Goal: Task Accomplishment & Management: Complete application form

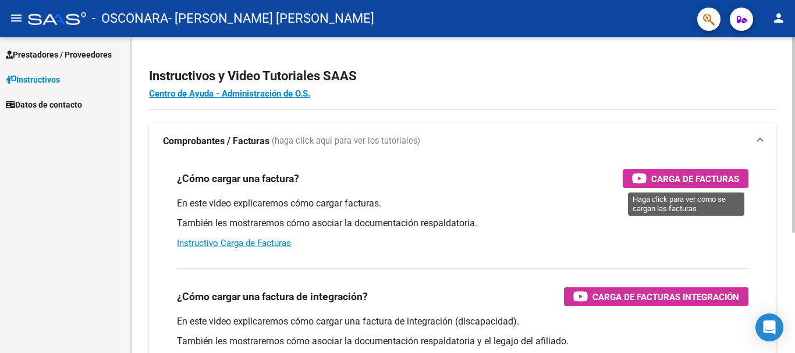
click at [662, 178] on span "Carga de Facturas" at bounding box center [695, 179] width 88 height 15
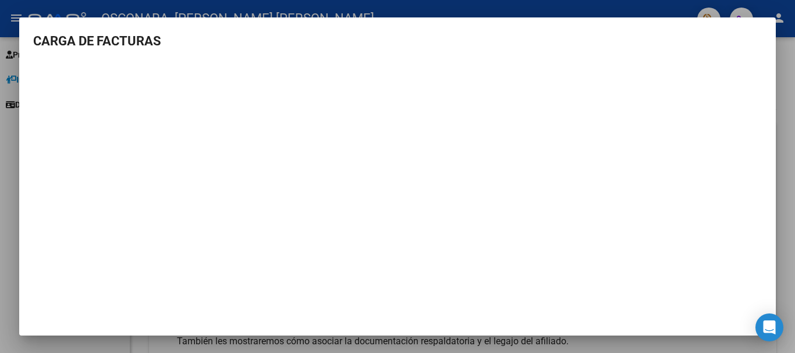
click at [0, 215] on div at bounding box center [397, 176] width 795 height 353
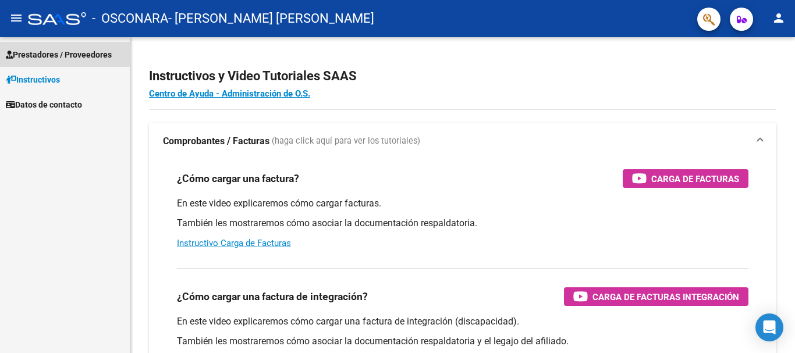
click at [54, 50] on span "Prestadores / Proveedores" at bounding box center [59, 54] width 106 height 13
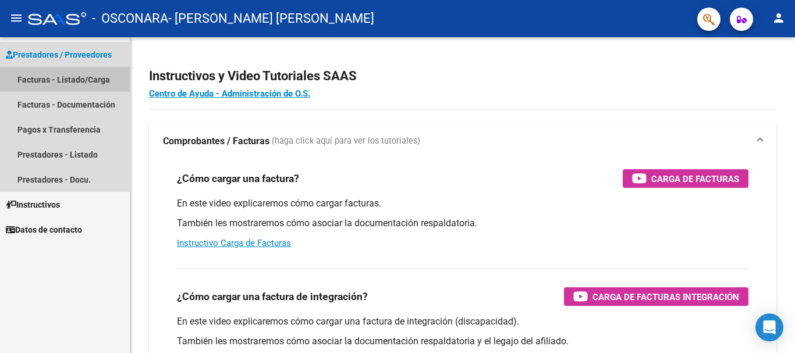
click at [59, 78] on link "Facturas - Listado/Carga" at bounding box center [65, 79] width 130 height 25
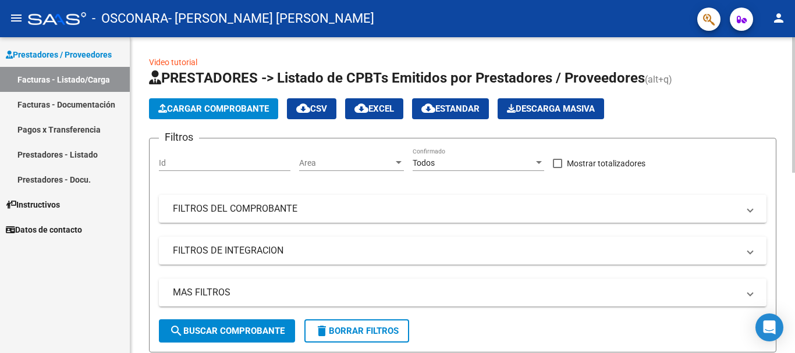
click at [207, 106] on span "Cargar Comprobante" at bounding box center [213, 109] width 111 height 10
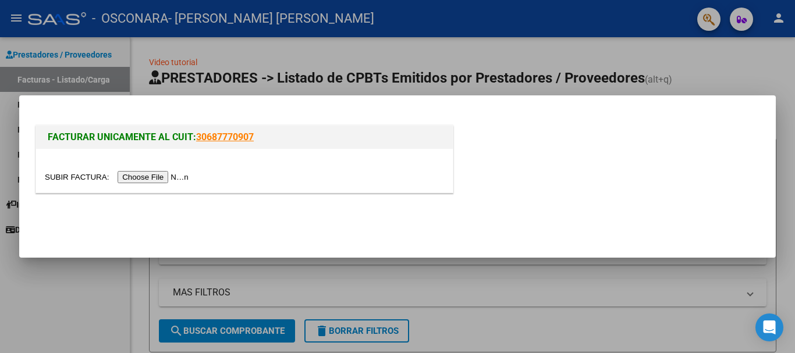
click at [175, 177] on input "file" at bounding box center [118, 177] width 147 height 12
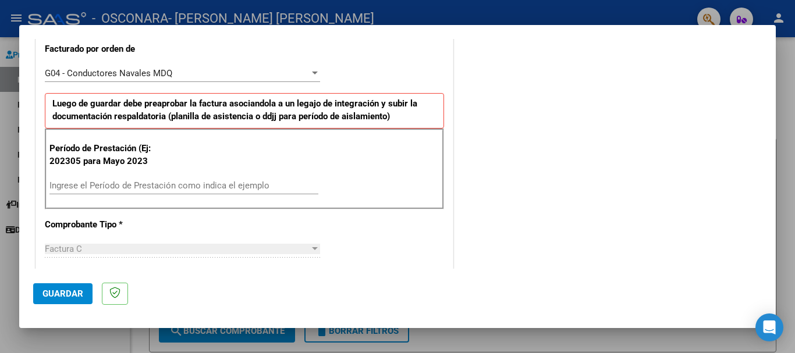
scroll to position [349, 0]
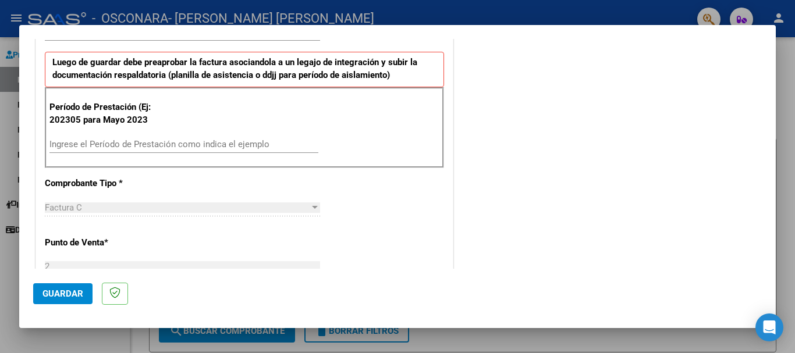
click at [257, 143] on input "Ingrese el Período de Prestación como indica el ejemplo" at bounding box center [183, 144] width 269 height 10
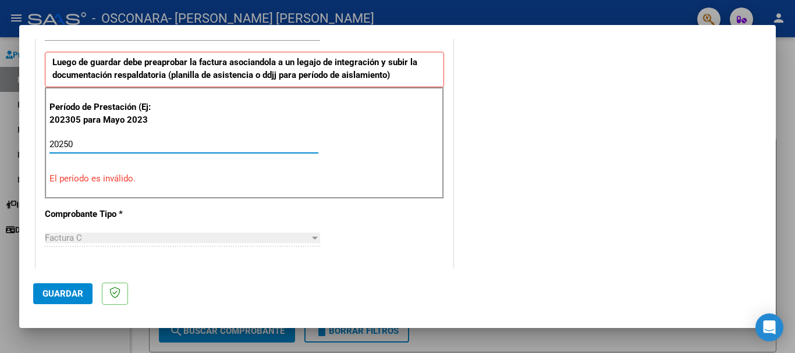
type input "202508"
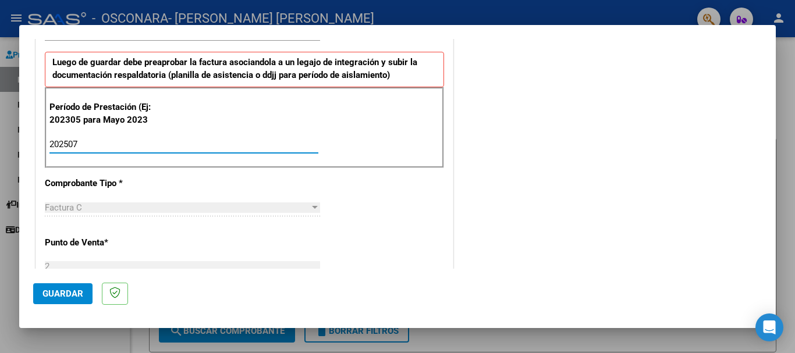
type input "202507"
click at [344, 235] on div "CUIT * 27-32104552-4 Ingresar CUIT ANALISIS PRESTADOR Area destinado * Integrac…" at bounding box center [244, 291] width 417 height 912
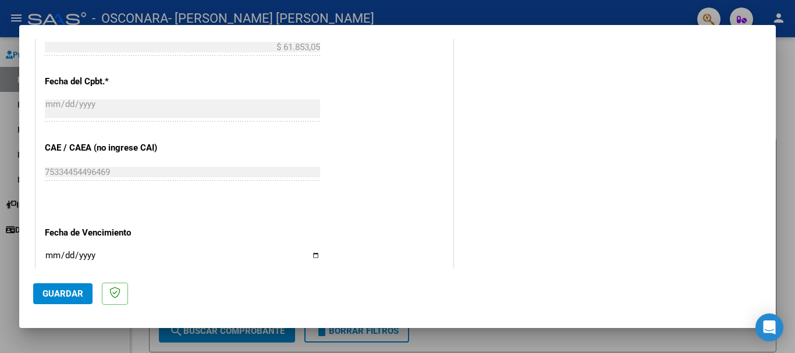
scroll to position [728, 0]
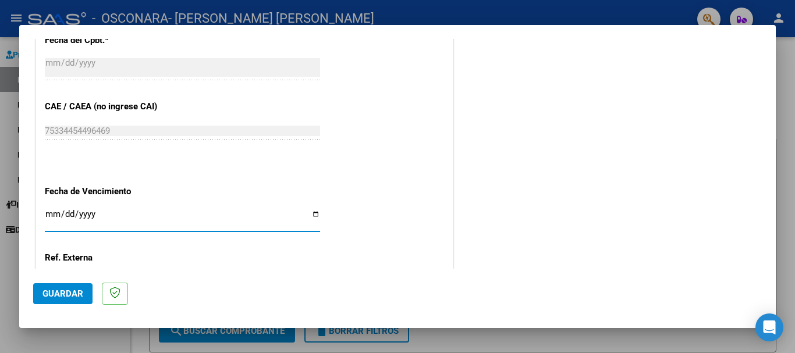
click at [312, 213] on input "Ingresar la fecha" at bounding box center [182, 218] width 275 height 19
type input "[DATE]"
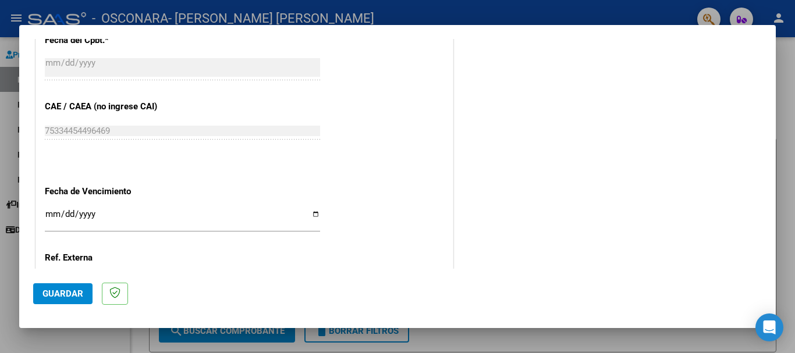
scroll to position [831, 0]
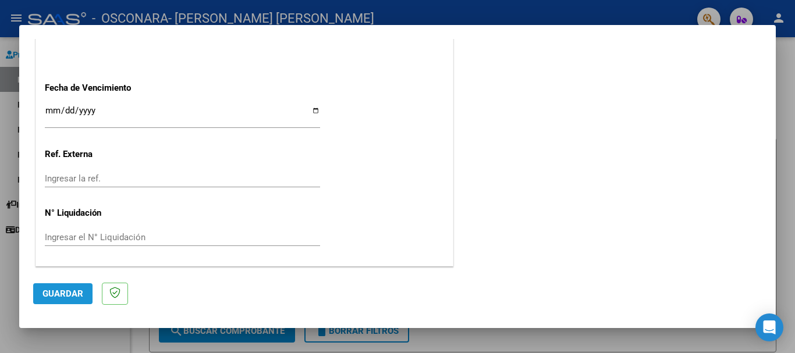
click at [67, 294] on span "Guardar" at bounding box center [62, 294] width 41 height 10
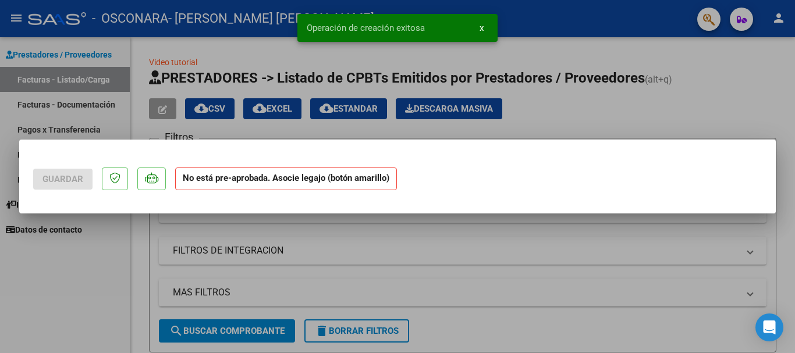
scroll to position [0, 0]
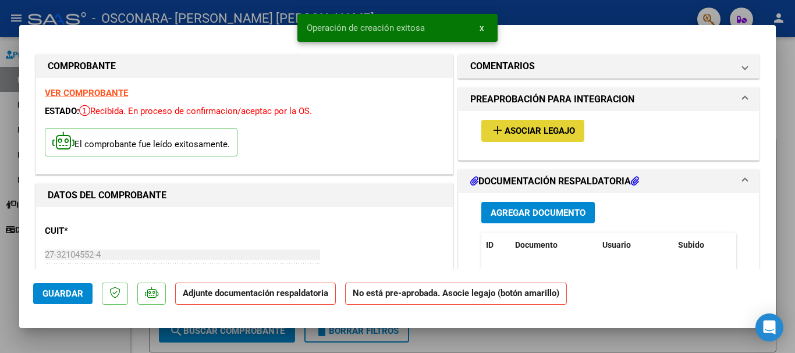
click at [524, 128] on span "Asociar Legajo" at bounding box center [539, 131] width 70 height 10
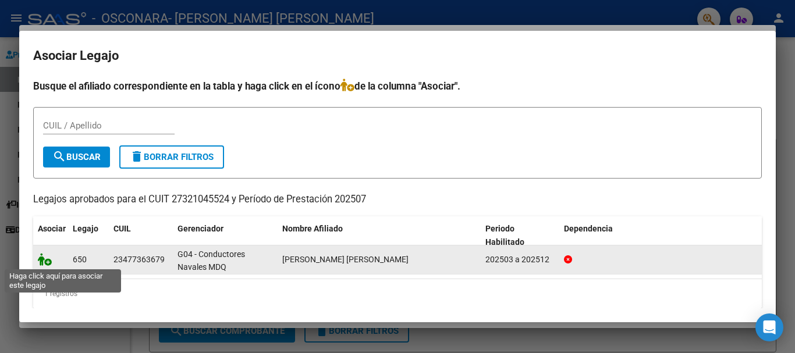
click at [44, 259] on icon at bounding box center [45, 259] width 14 height 13
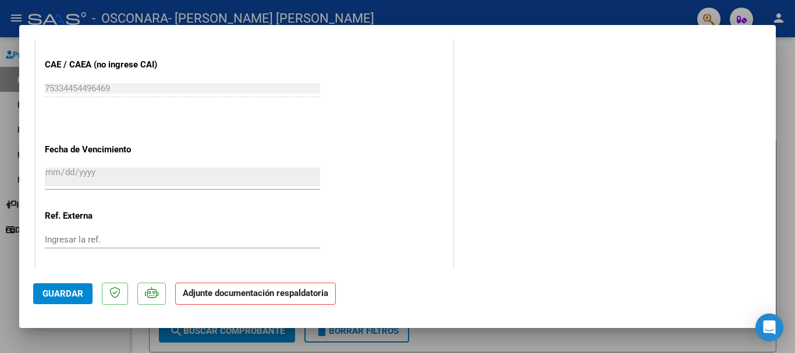
scroll to position [870, 0]
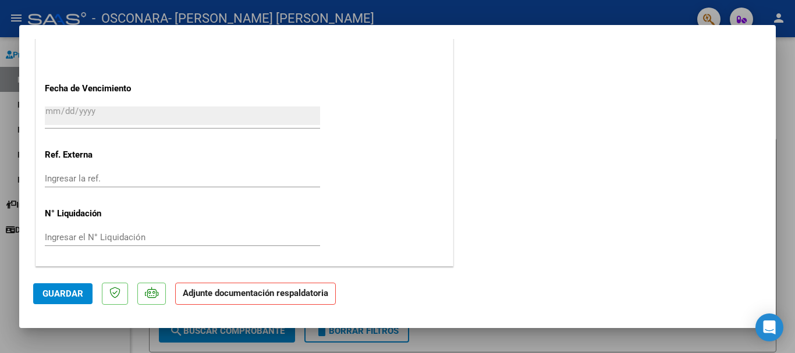
click at [302, 300] on p "Adjunte documentación respaldatoria" at bounding box center [255, 294] width 161 height 23
click at [68, 297] on span "Guardar" at bounding box center [62, 294] width 41 height 10
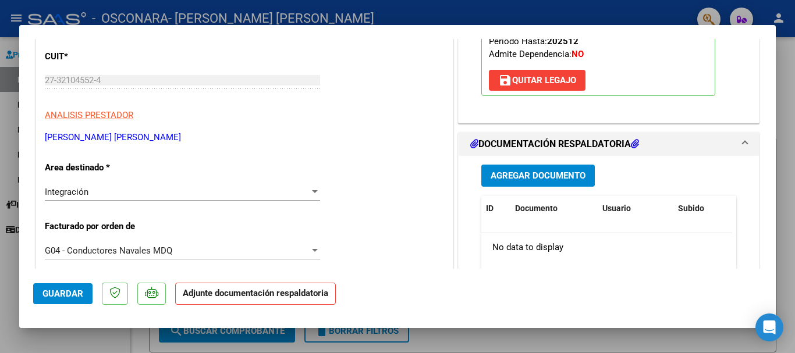
scroll to position [215, 0]
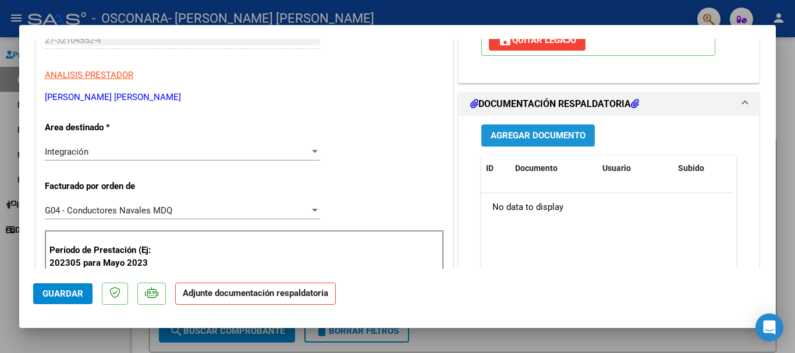
click at [537, 132] on span "Agregar Documento" at bounding box center [537, 136] width 95 height 10
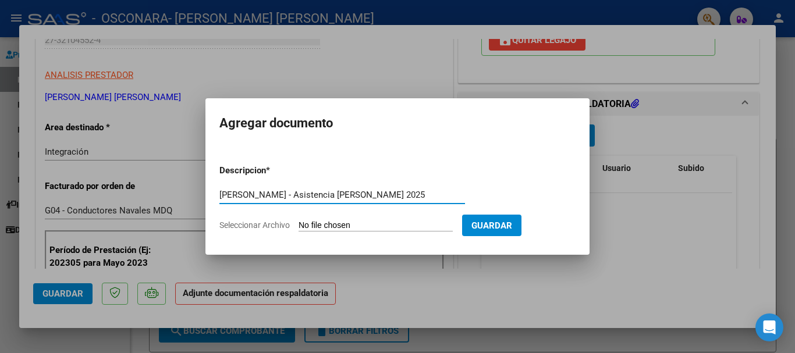
type input "[PERSON_NAME] - Asistencia [PERSON_NAME] 2025"
click at [341, 221] on input "Seleccionar Archivo" at bounding box center [375, 226] width 154 height 11
type input "C:\fakepath\[PERSON_NAME] - Asistencia [DATE].pdf"
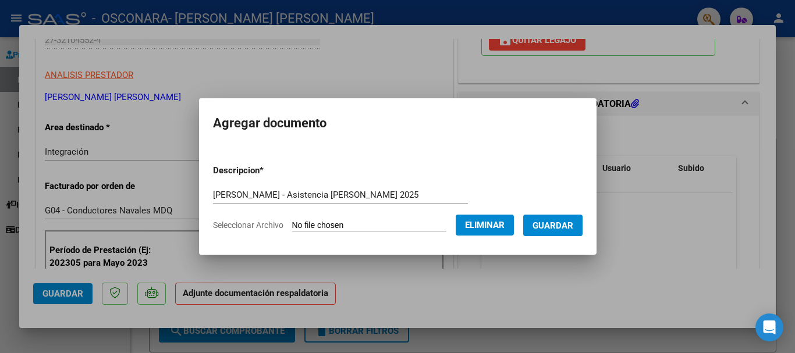
click at [573, 227] on span "Guardar" at bounding box center [552, 226] width 41 height 10
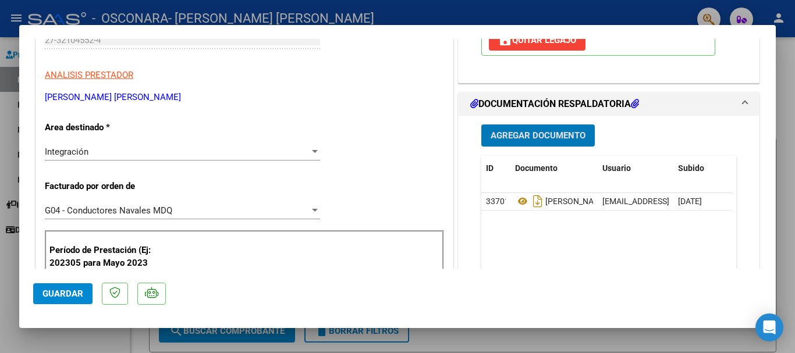
click at [531, 131] on span "Agregar Documento" at bounding box center [537, 136] width 95 height 10
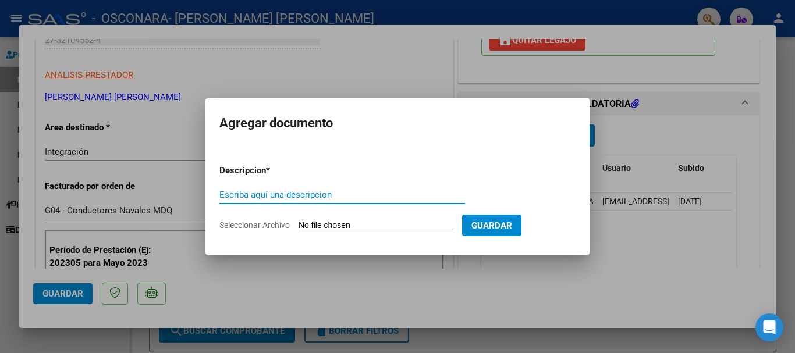
type input "Y"
type input "[PERSON_NAME] - Informe mensual [PERSON_NAME] 2025"
click at [347, 225] on input "Seleccionar Archivo" at bounding box center [375, 226] width 154 height 11
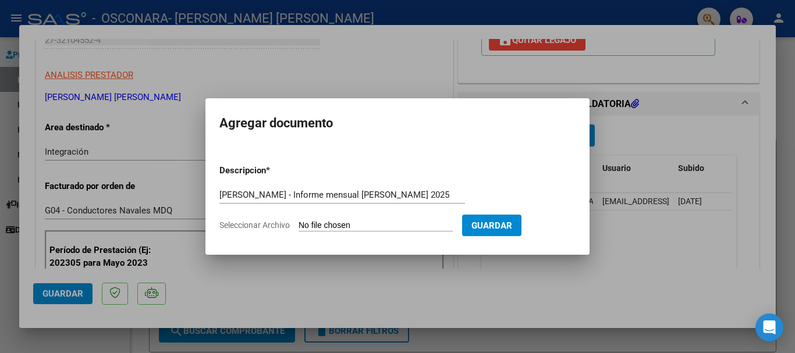
type input "C:\fakepath\[PERSON_NAME] - Informe mensual [PERSON_NAME] 2025.pdf"
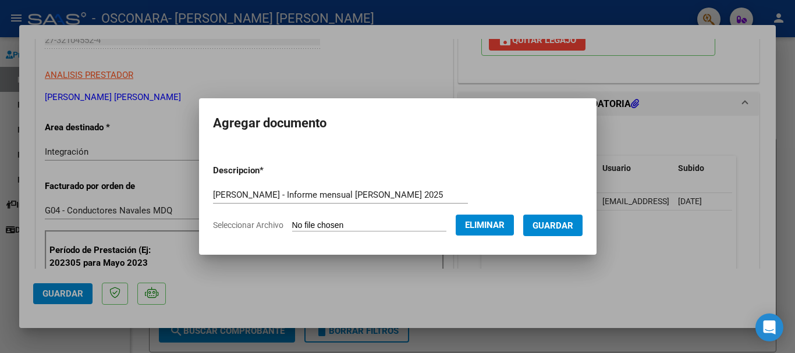
click at [563, 229] on span "Guardar" at bounding box center [552, 226] width 41 height 10
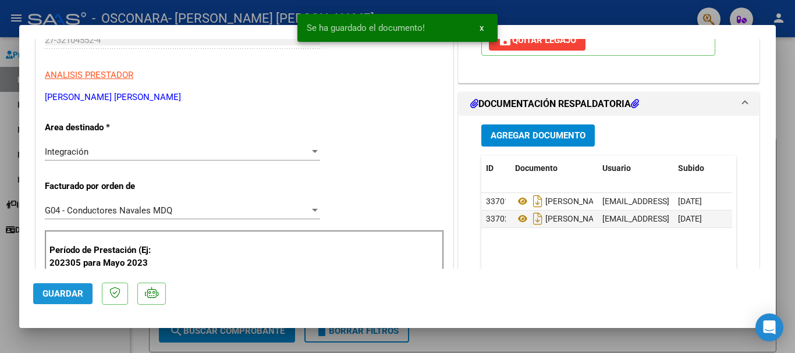
click at [58, 299] on button "Guardar" at bounding box center [62, 293] width 59 height 21
click at [0, 263] on div at bounding box center [397, 176] width 795 height 353
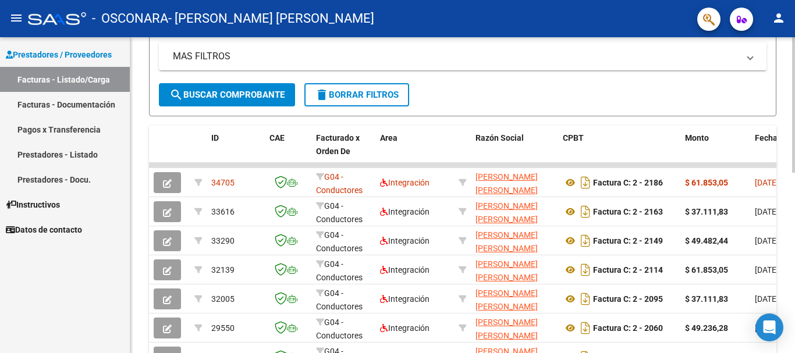
scroll to position [238, 0]
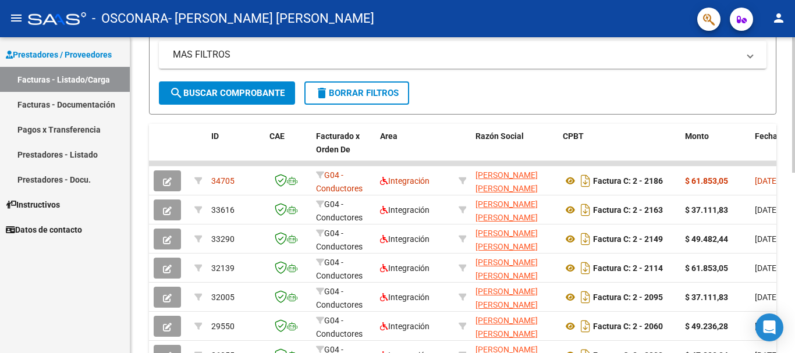
click at [794, 246] on div at bounding box center [793, 209] width 3 height 136
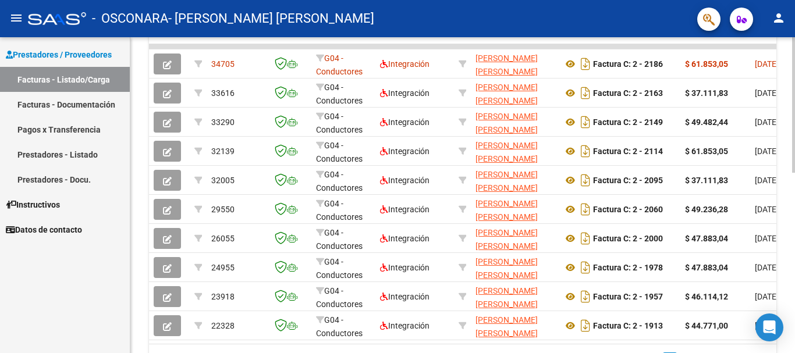
scroll to position [365, 0]
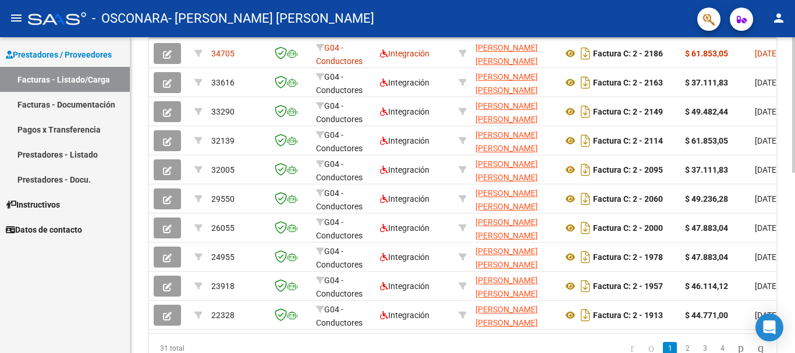
click at [794, 226] on div at bounding box center [793, 265] width 3 height 136
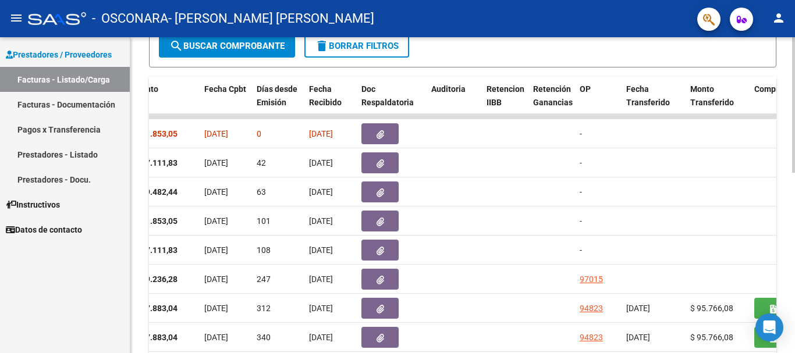
scroll to position [280, 0]
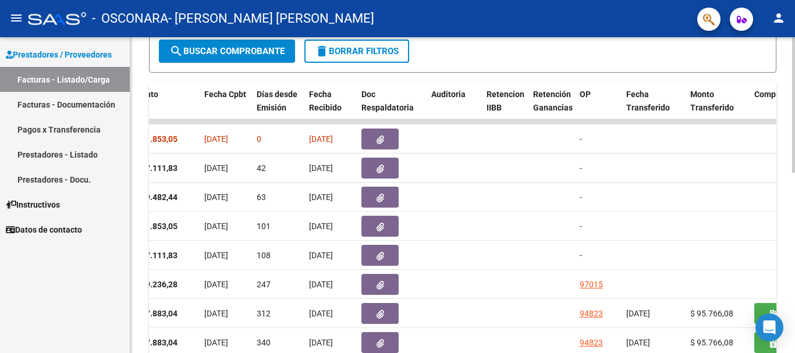
click at [793, 199] on div at bounding box center [793, 228] width 3 height 136
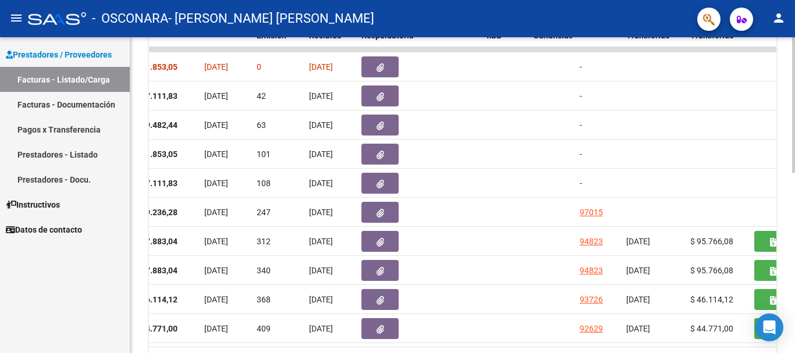
scroll to position [350, 0]
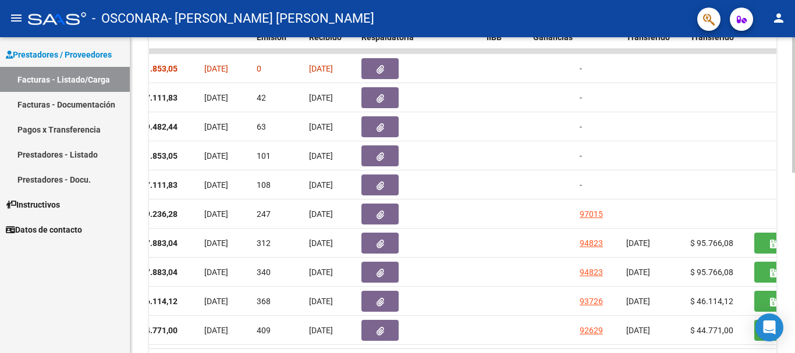
click at [794, 239] on div at bounding box center [793, 259] width 3 height 136
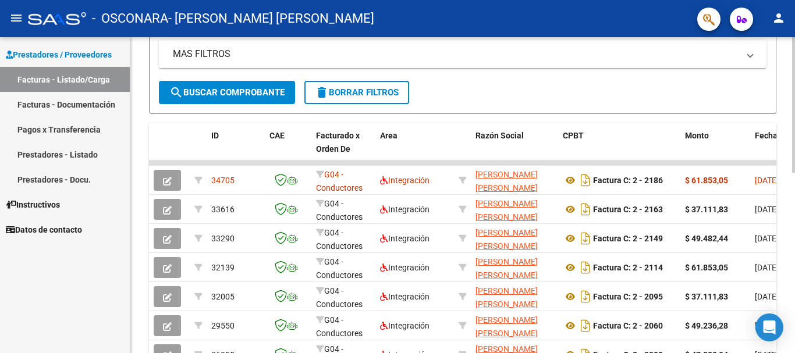
scroll to position [240, 0]
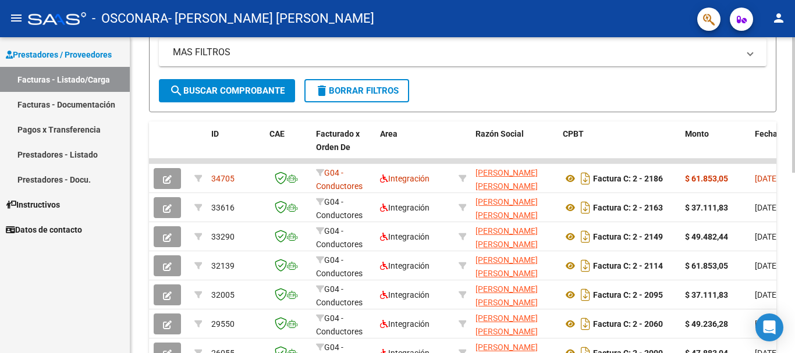
click at [794, 179] on div at bounding box center [793, 211] width 3 height 136
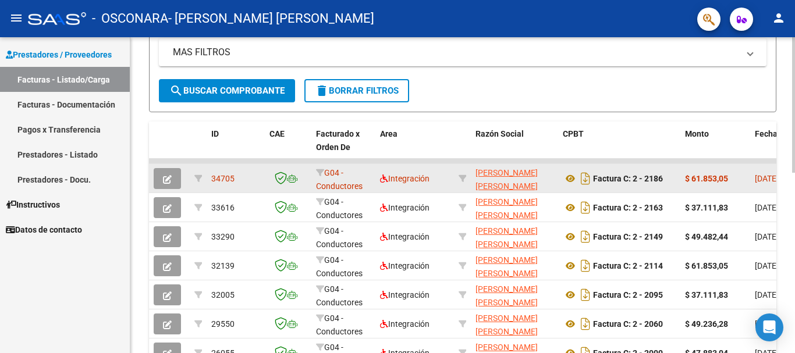
click at [168, 182] on icon "button" at bounding box center [167, 179] width 9 height 9
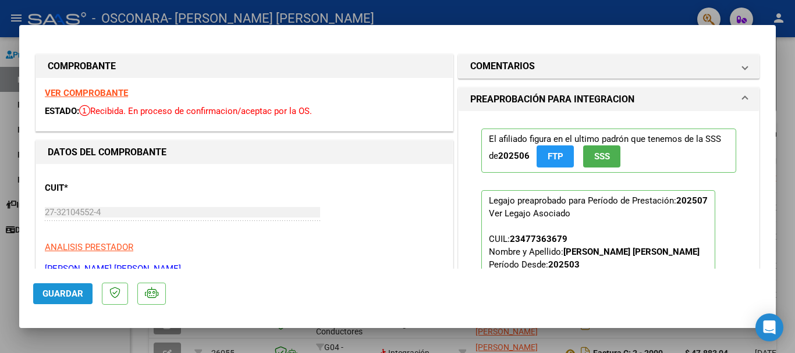
click at [55, 290] on span "Guardar" at bounding box center [62, 294] width 41 height 10
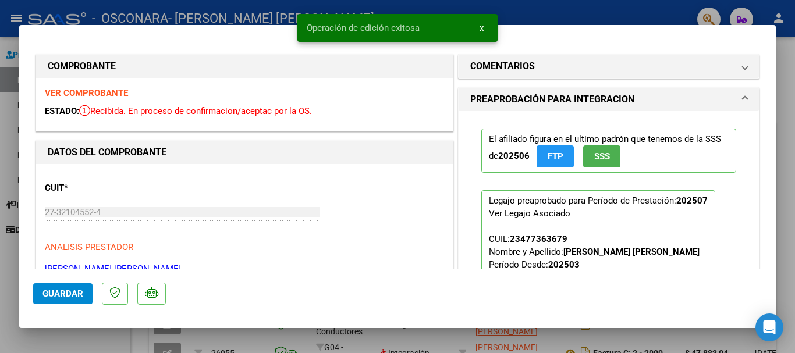
click at [0, 294] on div at bounding box center [397, 176] width 795 height 353
